Goal: Task Accomplishment & Management: Manage account settings

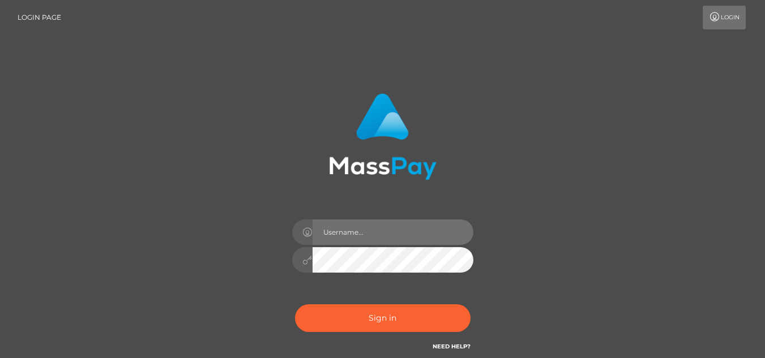
click at [363, 238] on input "text" at bounding box center [392, 232] width 161 height 25
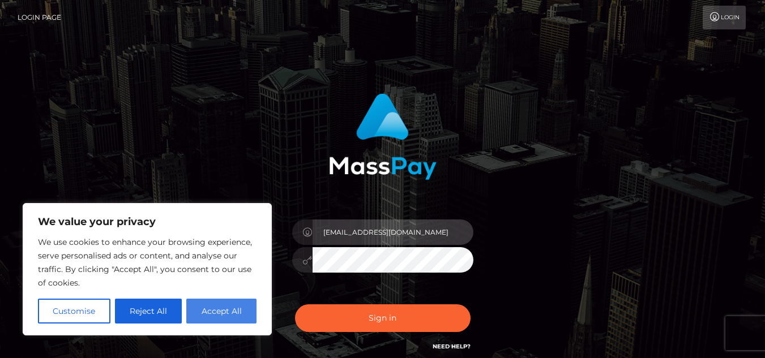
type input "lulubigirl@yahoo.com"
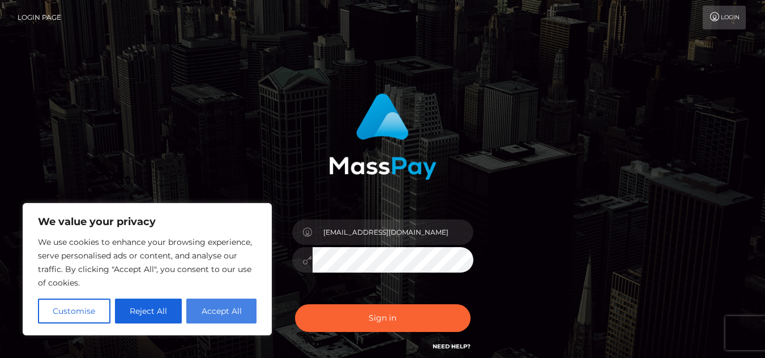
click at [238, 306] on button "Accept All" at bounding box center [221, 311] width 70 height 25
checkbox input "true"
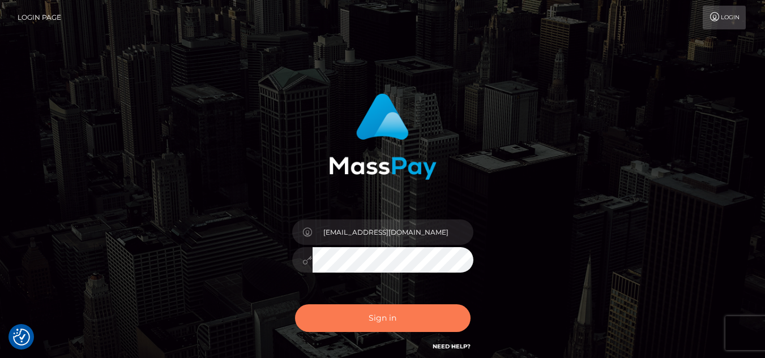
click at [378, 325] on button "Sign in" at bounding box center [382, 319] width 175 height 28
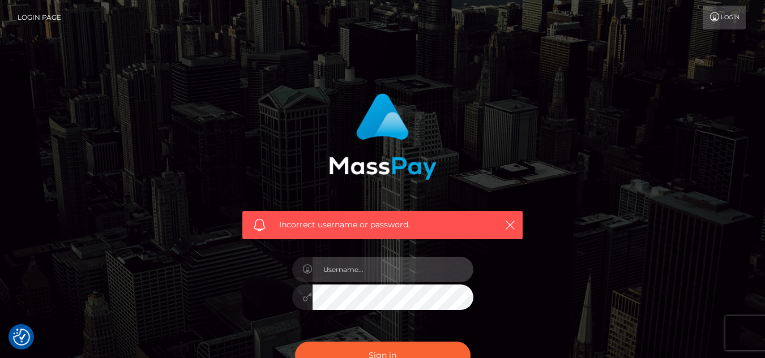
click at [333, 276] on input "text" at bounding box center [392, 269] width 161 height 25
type input "Lulubigirl@yahoo.com"
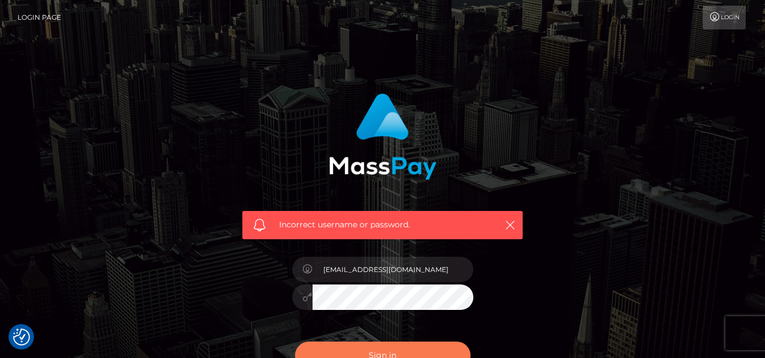
click at [402, 345] on button "Sign in" at bounding box center [382, 356] width 175 height 28
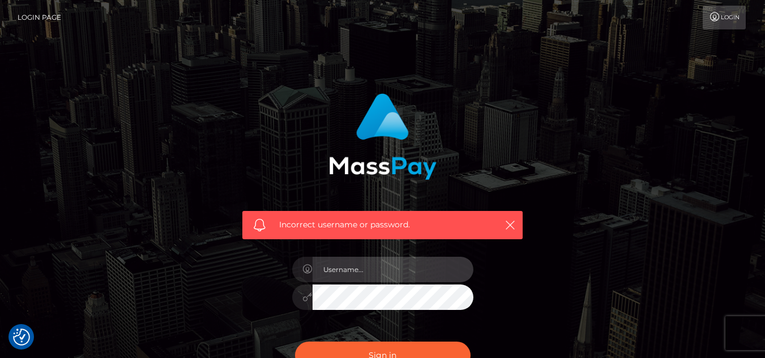
click at [323, 271] on input "text" at bounding box center [392, 269] width 161 height 25
type input "Lulubigirl@yahoo.com"
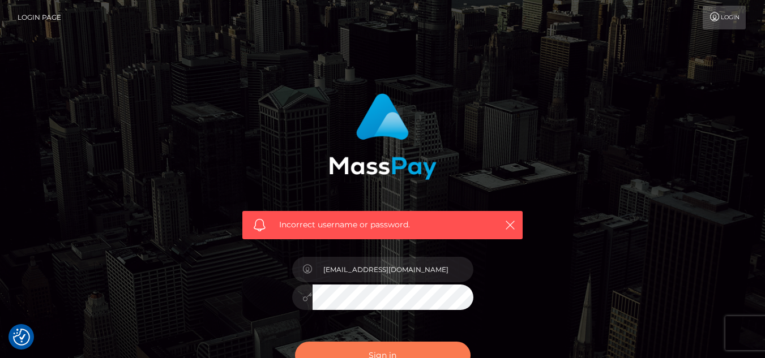
click at [378, 347] on button "Sign in" at bounding box center [382, 356] width 175 height 28
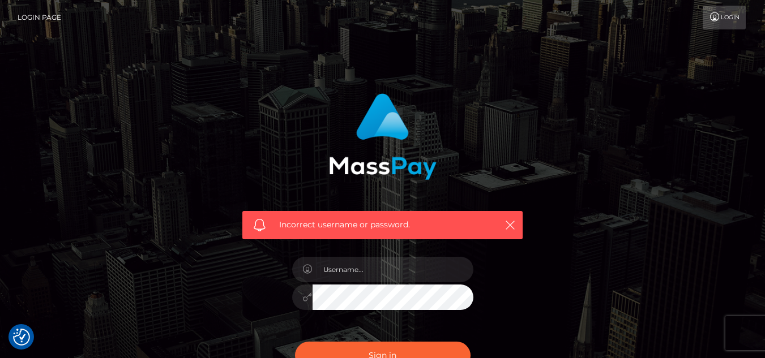
click at [716, 16] on icon at bounding box center [715, 16] width 12 height 9
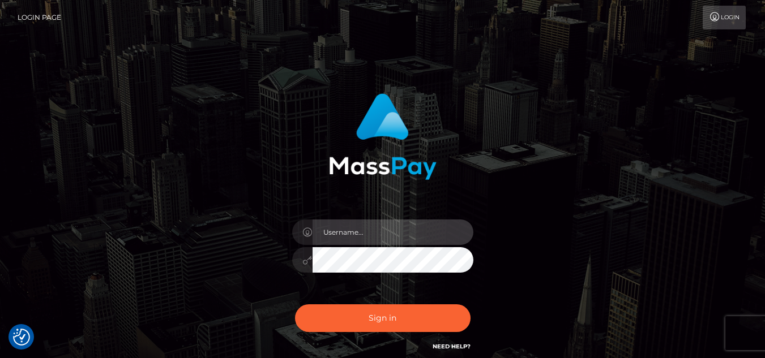
click at [380, 242] on input "text" at bounding box center [392, 232] width 161 height 25
type input "Lulubigirl@yahoo.com"
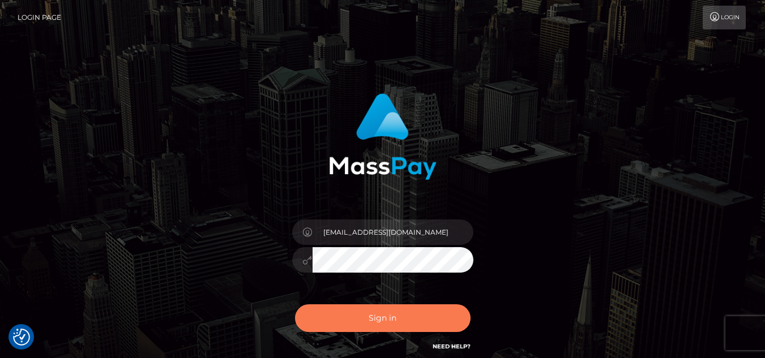
click at [416, 313] on button "Sign in" at bounding box center [382, 319] width 175 height 28
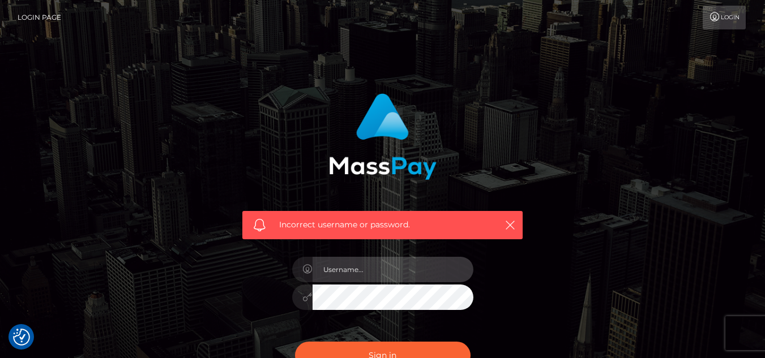
click at [404, 266] on input "text" at bounding box center [392, 269] width 161 height 25
type input "[EMAIL_ADDRESS][DOMAIN_NAME]"
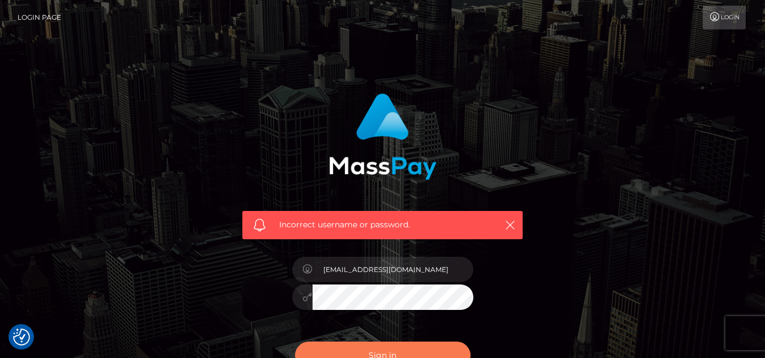
click at [412, 352] on button "Sign in" at bounding box center [382, 356] width 175 height 28
